Goal: Information Seeking & Learning: Find specific fact

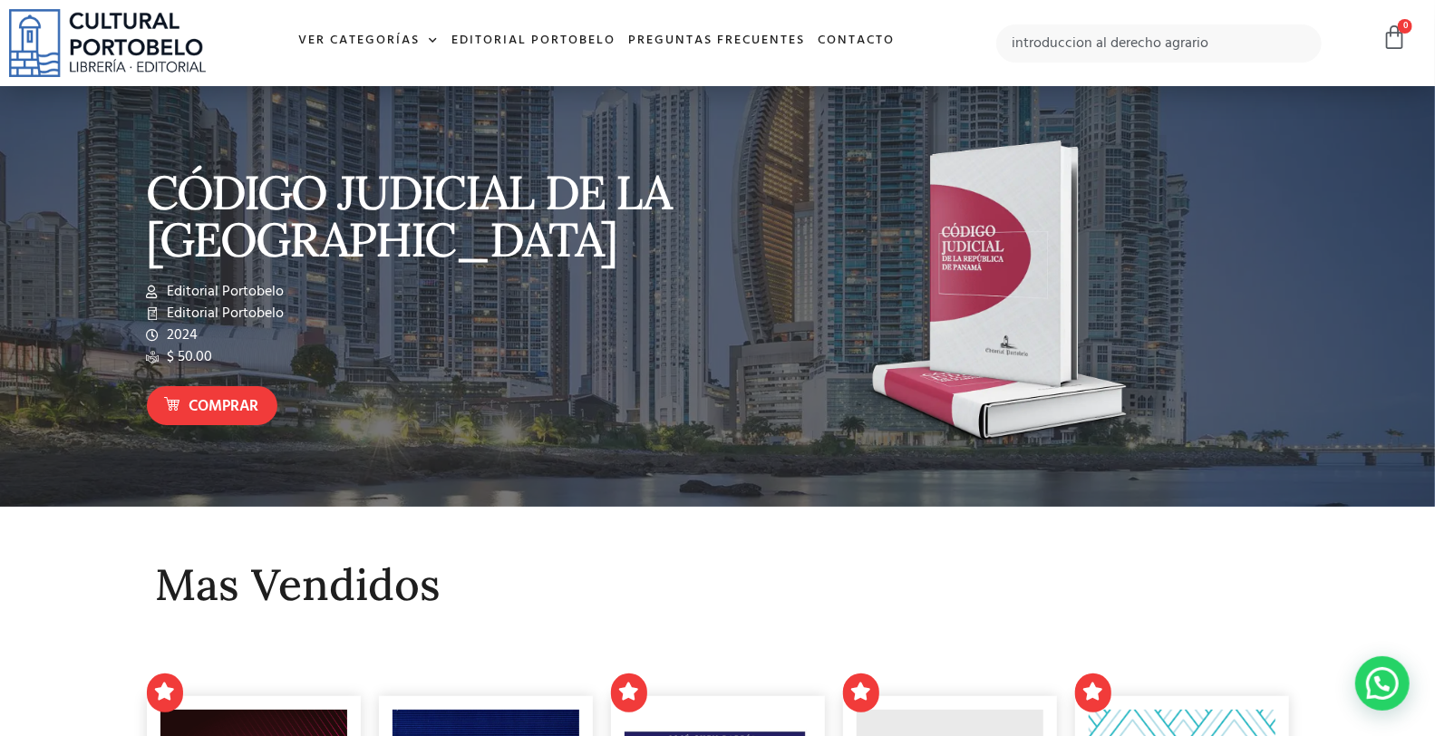
type input "introduccion al derecho agrario"
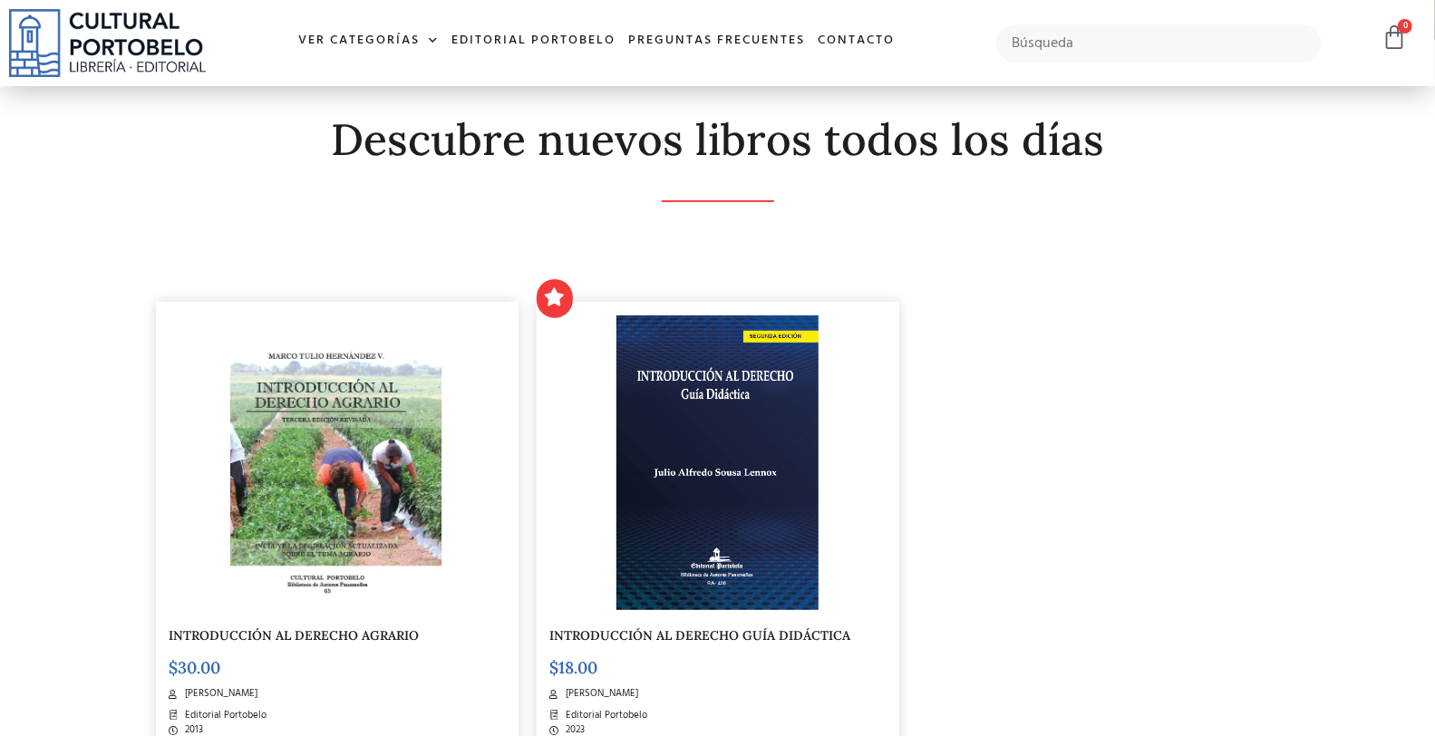
scroll to position [336, 0]
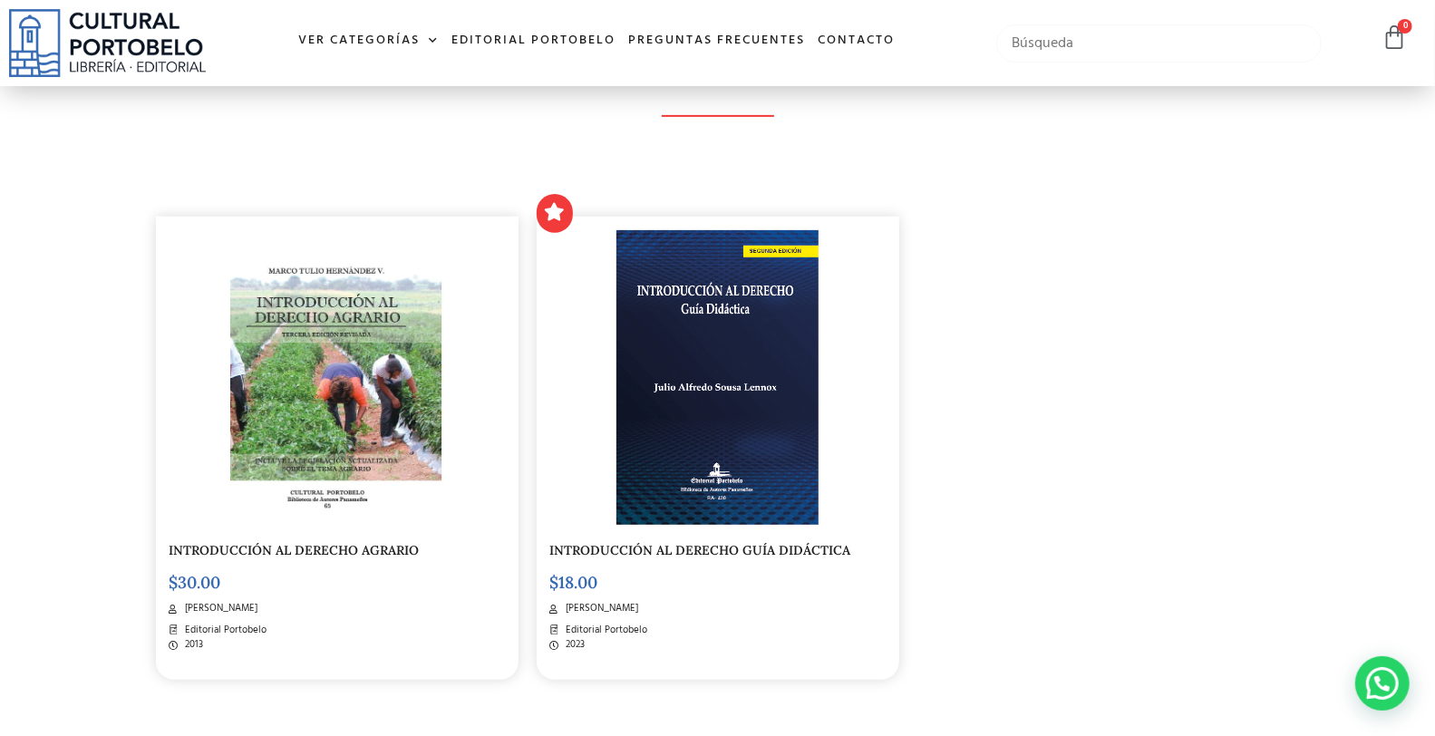
drag, startPoint x: 1045, startPoint y: 27, endPoint x: 1057, endPoint y: 27, distance: 12.7
click at [1049, 27] on input "text" at bounding box center [1159, 43] width 325 height 38
type input "codigo procesal civil"
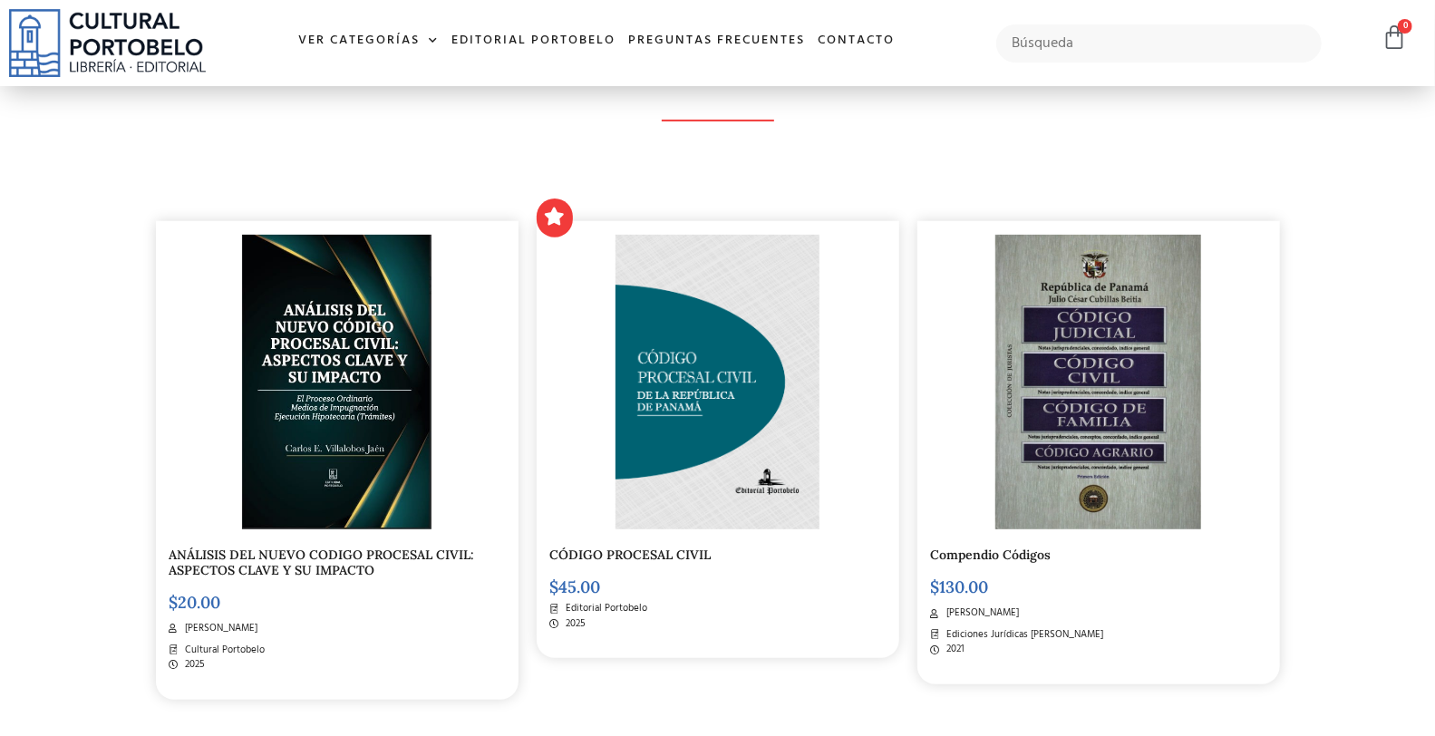
scroll to position [403, 0]
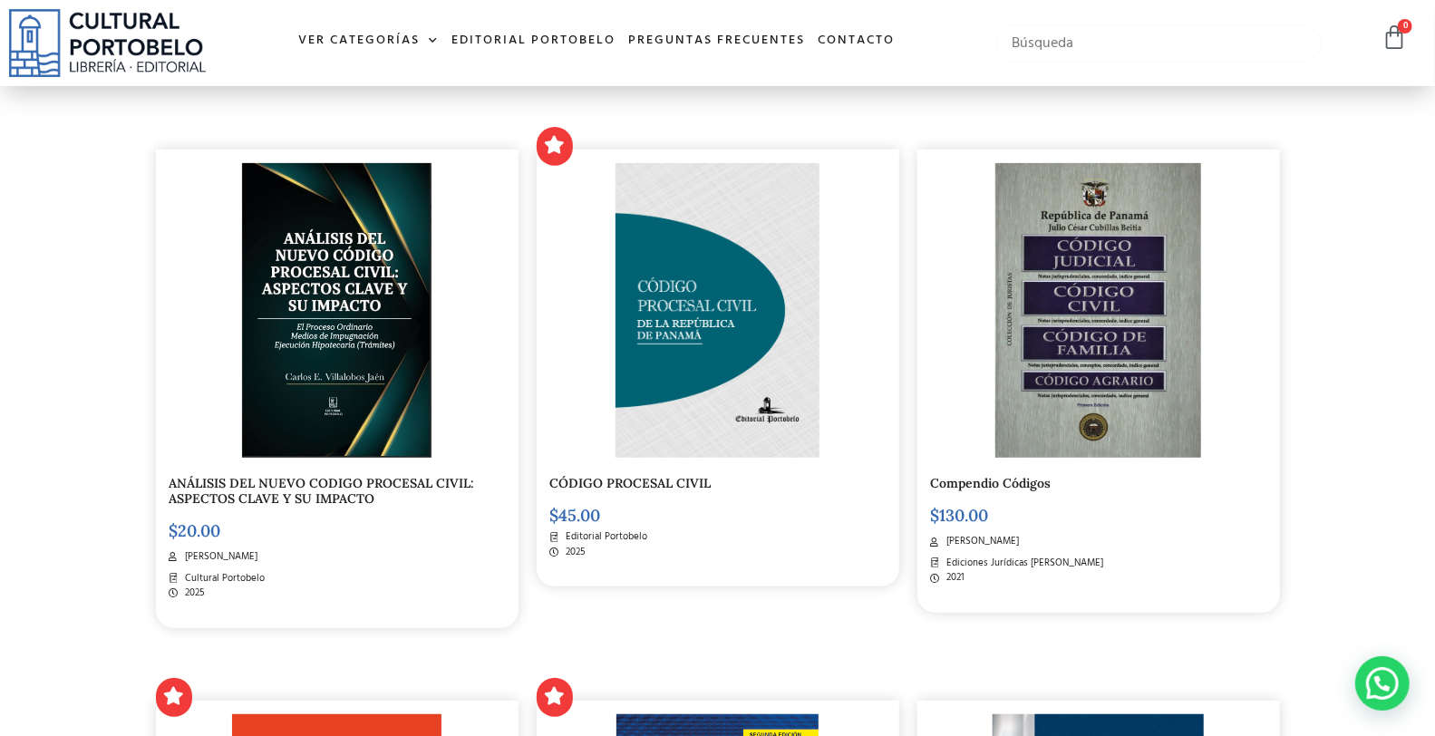
click at [1026, 37] on input "text" at bounding box center [1159, 43] width 325 height 38
type input "derecho agrario"
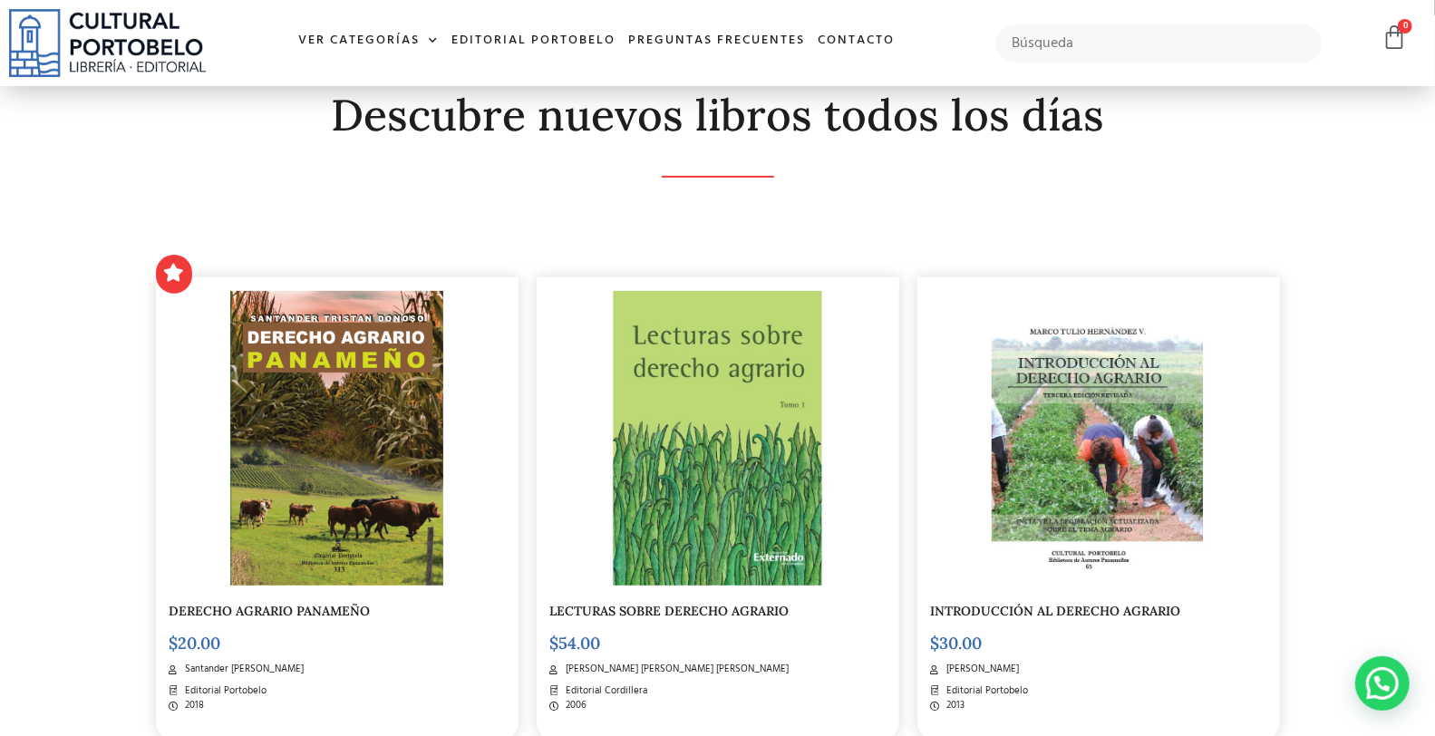
scroll to position [267, 0]
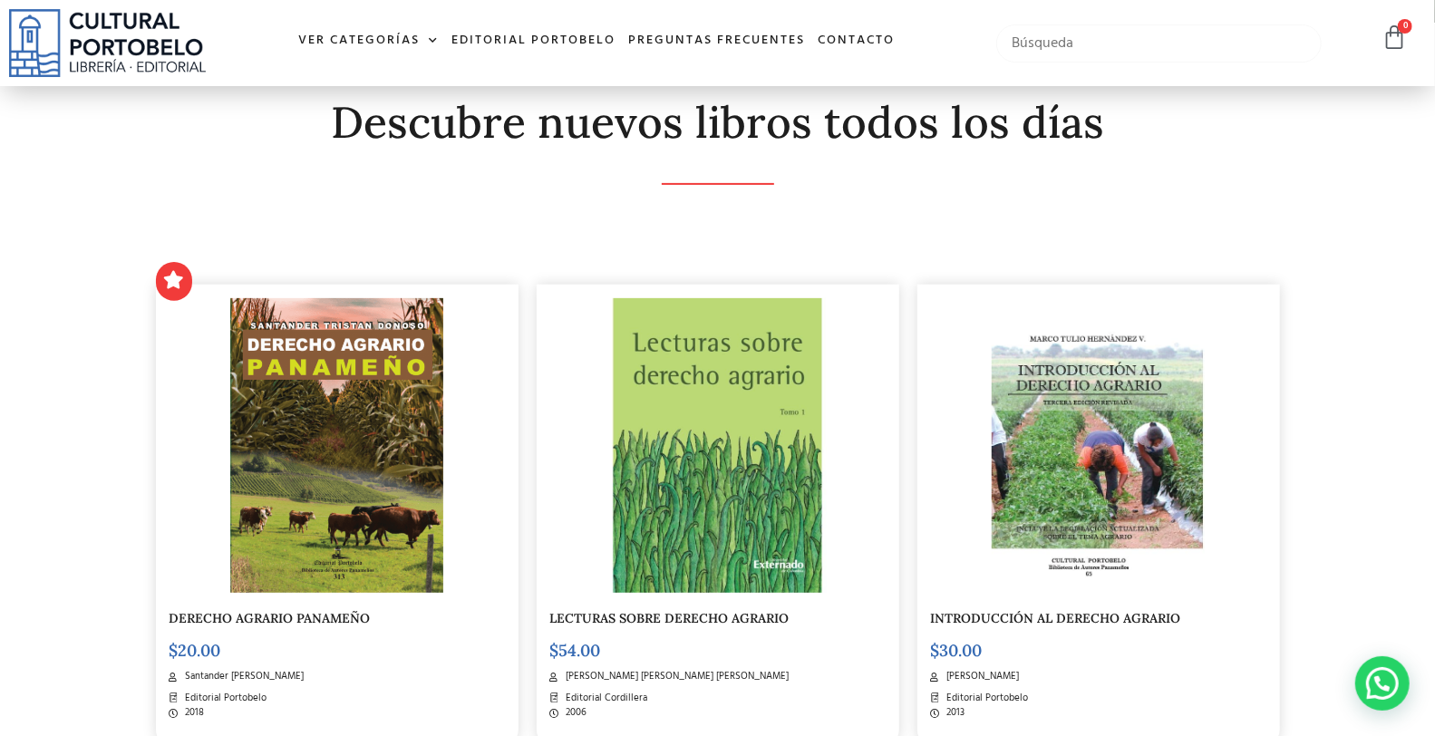
drag, startPoint x: 1007, startPoint y: 53, endPoint x: 989, endPoint y: 54, distance: 18.2
click at [1007, 53] on input "text" at bounding box center [1159, 43] width 325 height 38
type input "CODIGO FISCAL"
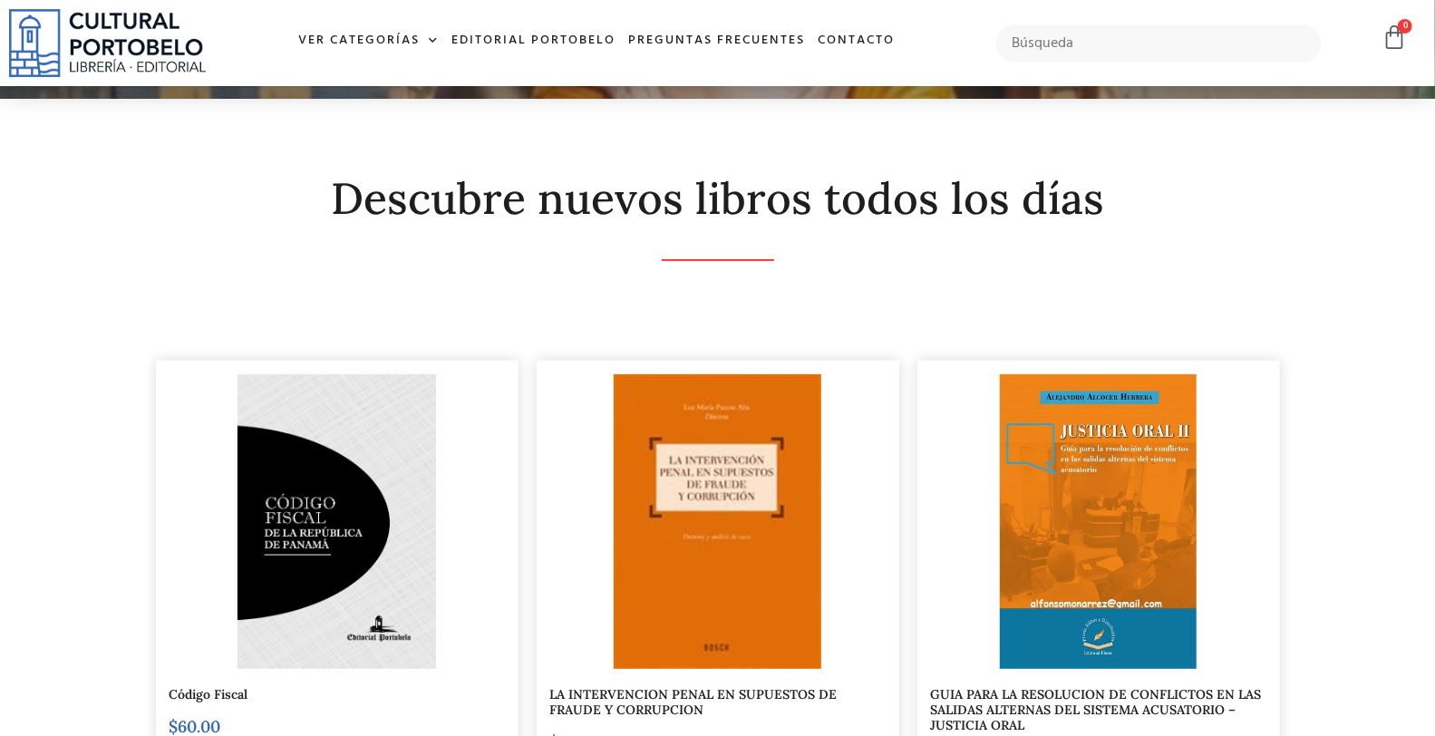
scroll to position [268, 0]
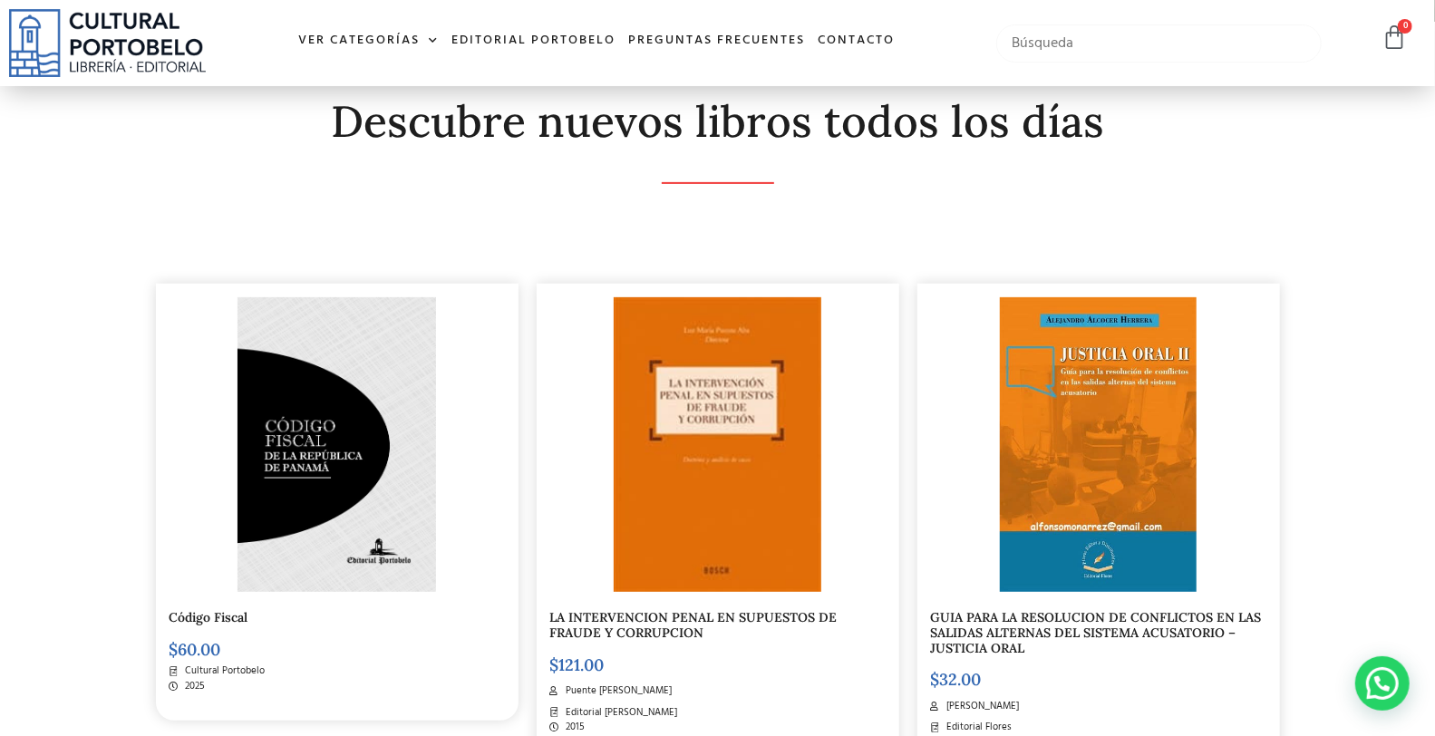
click at [1097, 46] on input "text" at bounding box center [1159, 43] width 325 height 38
type input "SOCIEDADES"
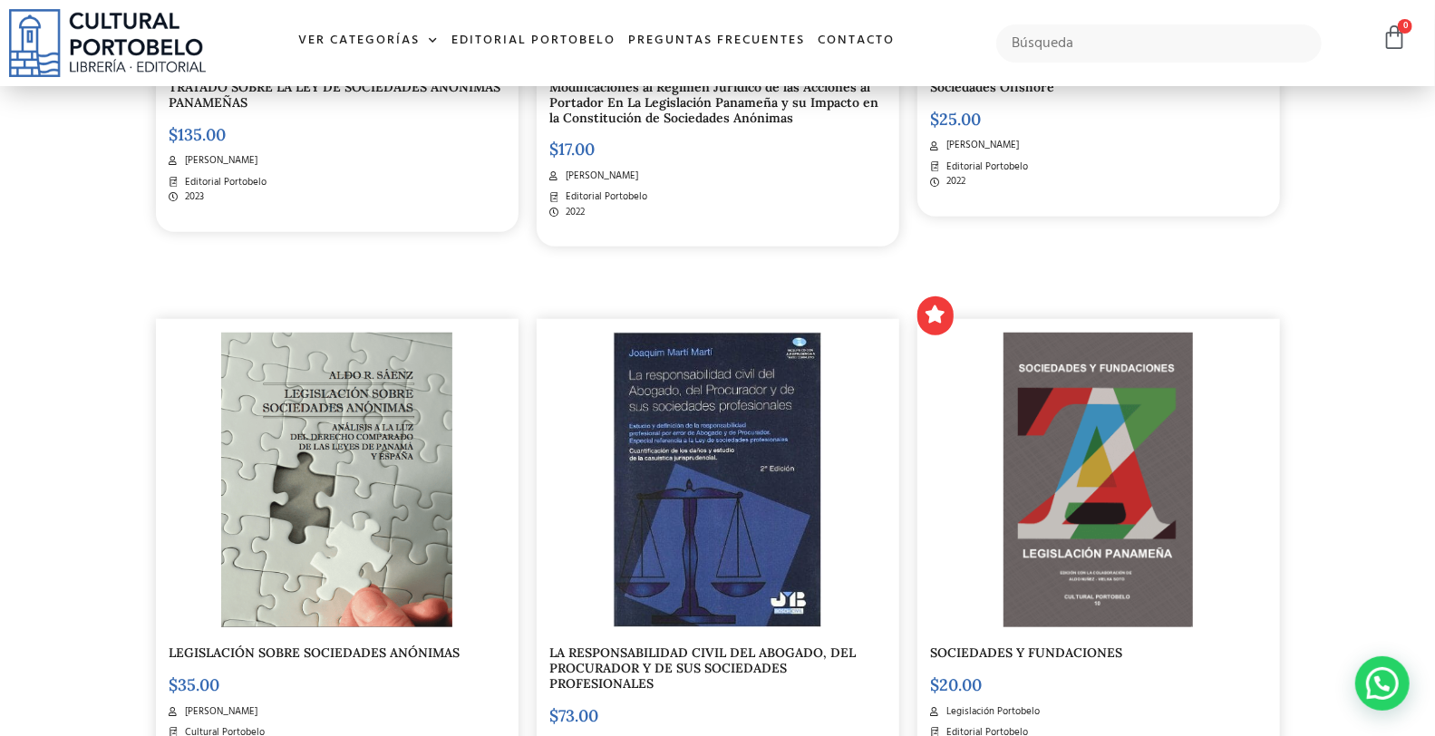
scroll to position [805, 0]
